Goal: Information Seeking & Learning: Learn about a topic

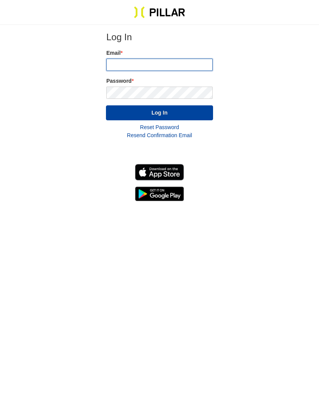
click at [147, 65] on input "email" at bounding box center [159, 65] width 106 height 12
type input "[PERSON_NAME][EMAIL_ADDRESS][PERSON_NAME][DOMAIN_NAME]"
click at [195, 112] on button "Log In" at bounding box center [159, 112] width 107 height 15
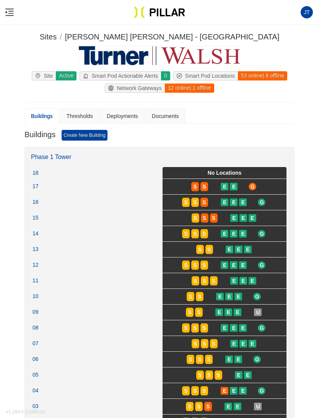
click at [87, 109] on div "Thresholds" at bounding box center [79, 115] width 39 height 15
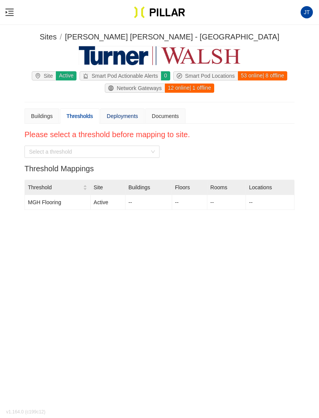
click at [129, 114] on div "Deployments" at bounding box center [122, 116] width 31 height 8
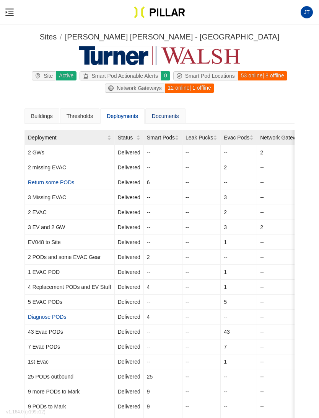
click at [173, 116] on div "Documents" at bounding box center [165, 116] width 27 height 8
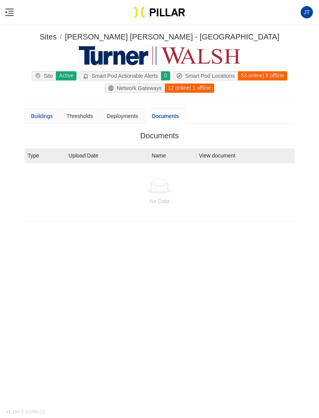
click at [42, 112] on div "Buildings" at bounding box center [42, 116] width 22 height 8
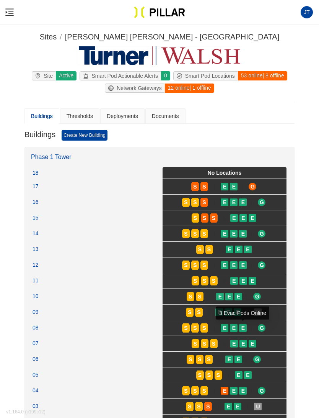
click at [33, 328] on div "08 : Floor 08" at bounding box center [36, 327] width 6 height 7
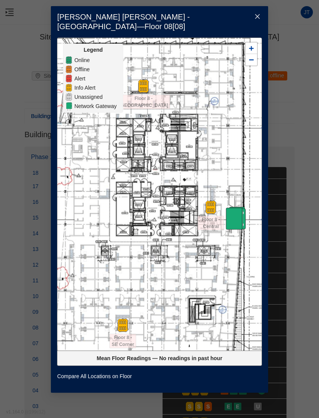
click at [125, 380] on link "Compare All Locations on Floor" at bounding box center [94, 376] width 75 height 8
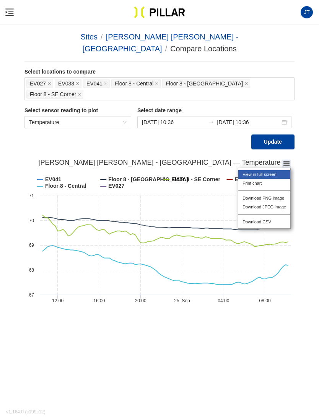
click at [266, 170] on li "View in full screen" at bounding box center [265, 174] width 52 height 9
